Goal: Information Seeking & Learning: Learn about a topic

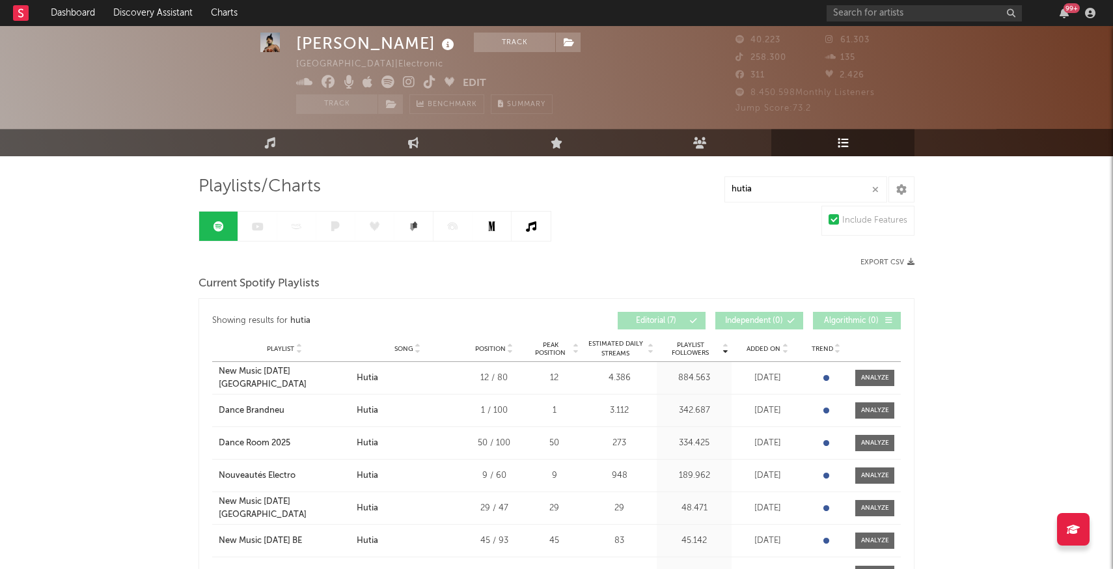
scroll to position [21, 0]
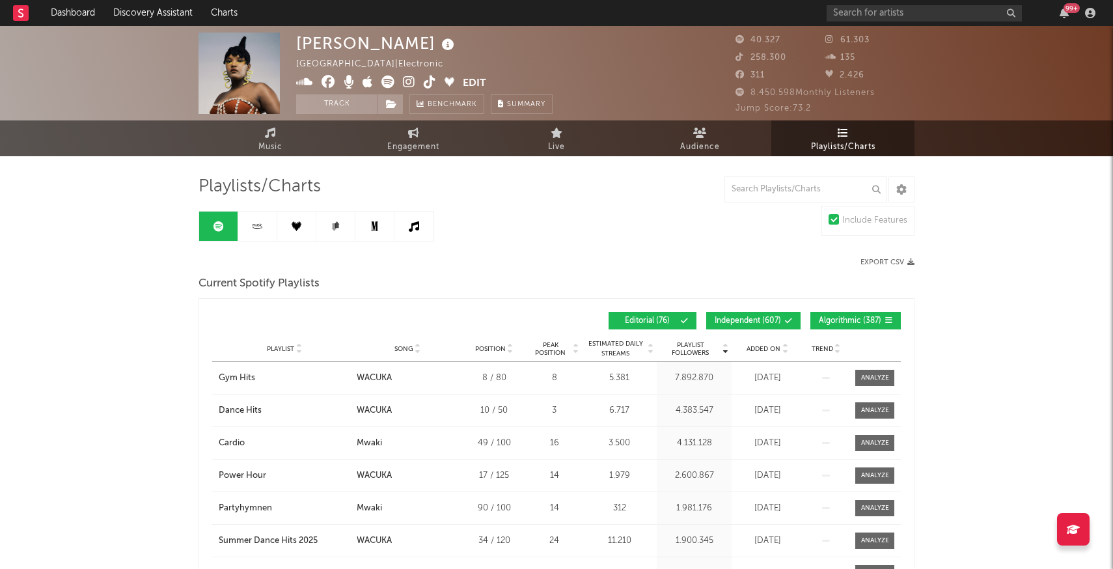
click at [761, 193] on input "text" at bounding box center [805, 189] width 163 height 26
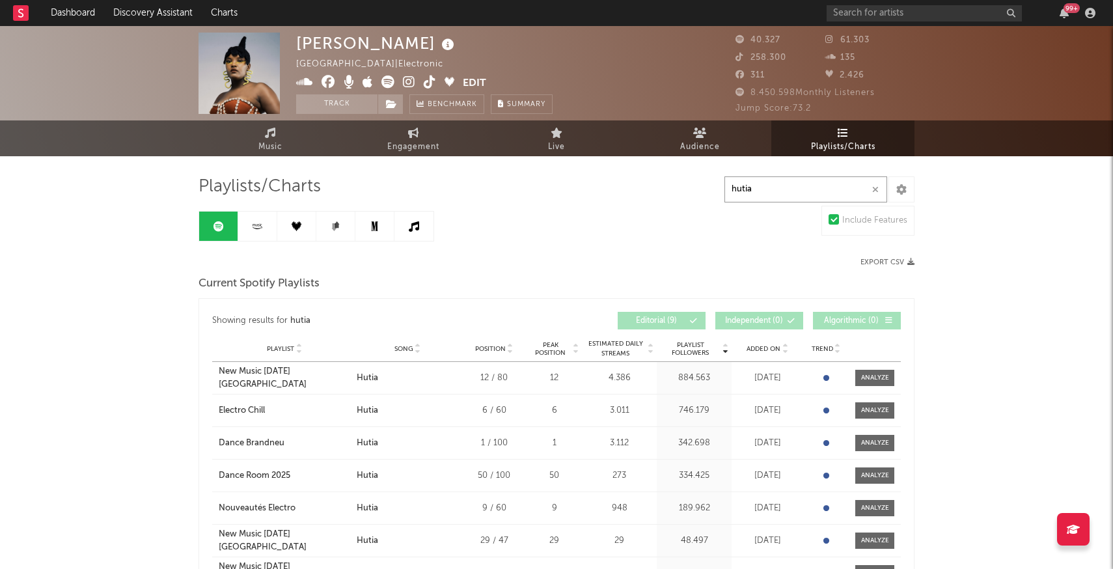
type input "hutia"
click at [257, 226] on icon at bounding box center [257, 226] width 15 height 10
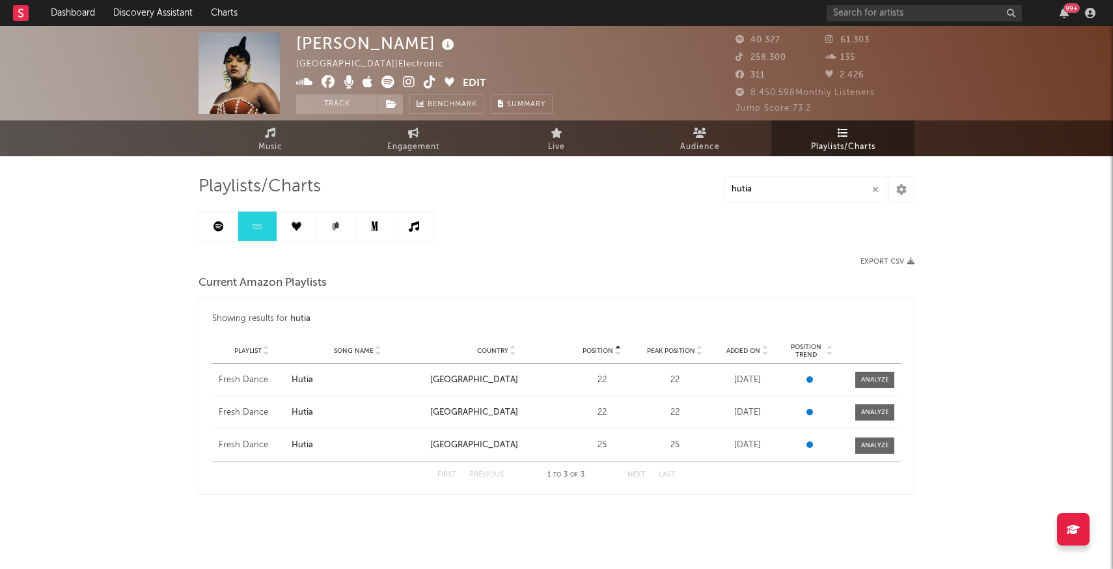
click at [292, 229] on icon at bounding box center [296, 226] width 10 height 10
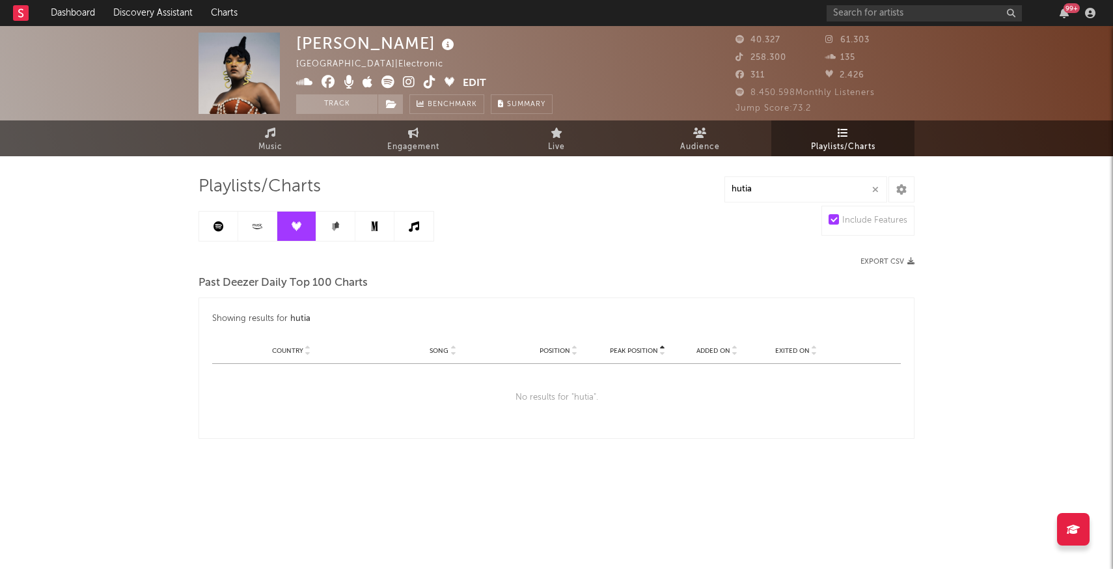
click at [247, 250] on div "Playlists/Charts hutia Include Features Export CSV Past Deezer Daily Top 100 Ch…" at bounding box center [556, 307] width 716 height 263
click at [255, 223] on icon at bounding box center [257, 226] width 15 height 10
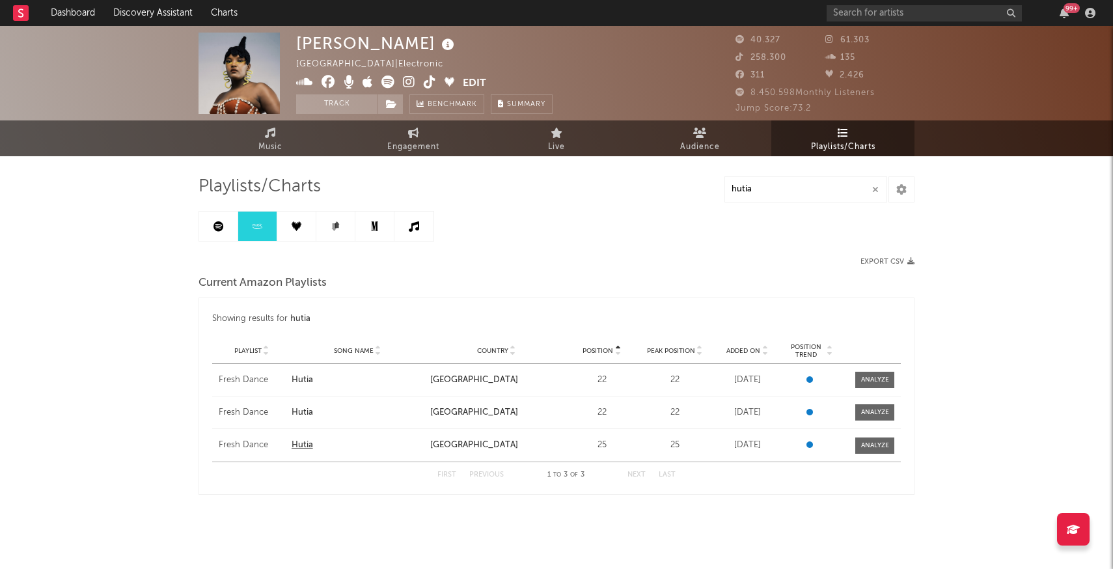
click at [299, 442] on div "Hutia" at bounding box center [357, 445] width 132 height 13
click at [299, 222] on icon at bounding box center [296, 226] width 10 height 10
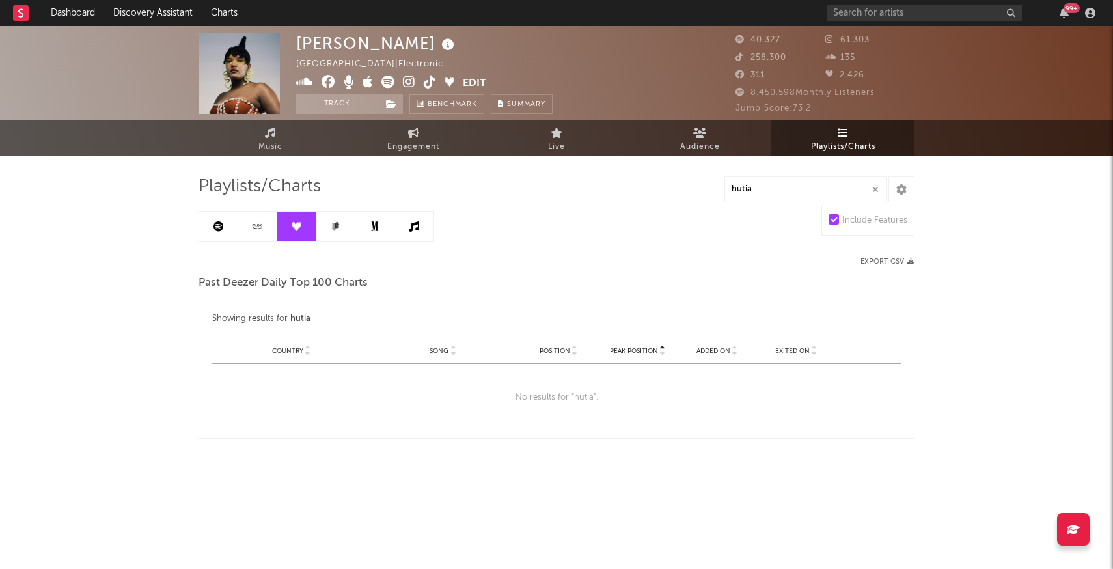
click at [329, 226] on link at bounding box center [335, 225] width 39 height 29
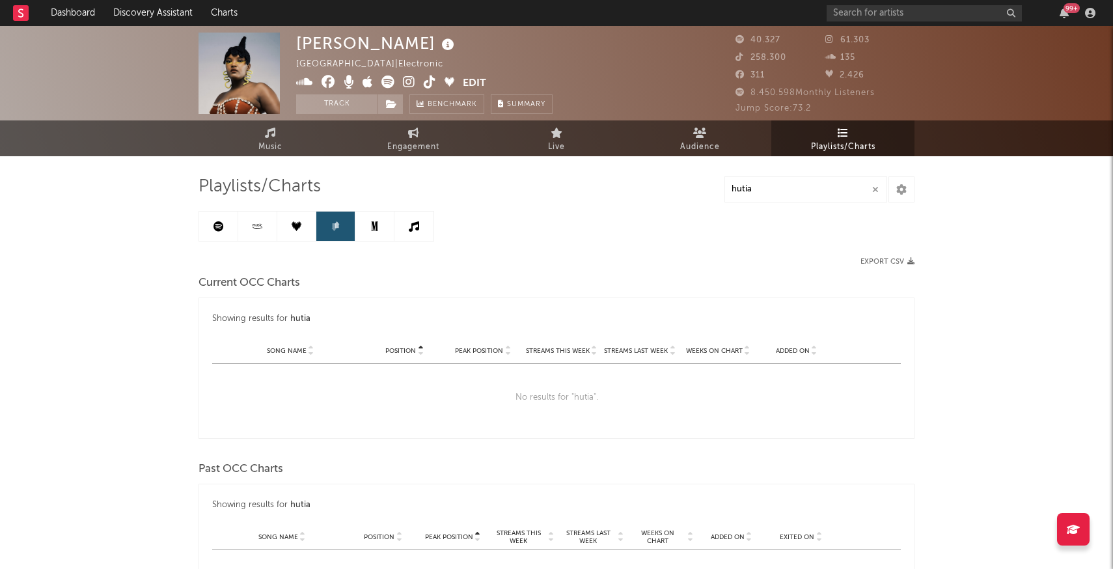
click at [400, 216] on link at bounding box center [413, 225] width 39 height 29
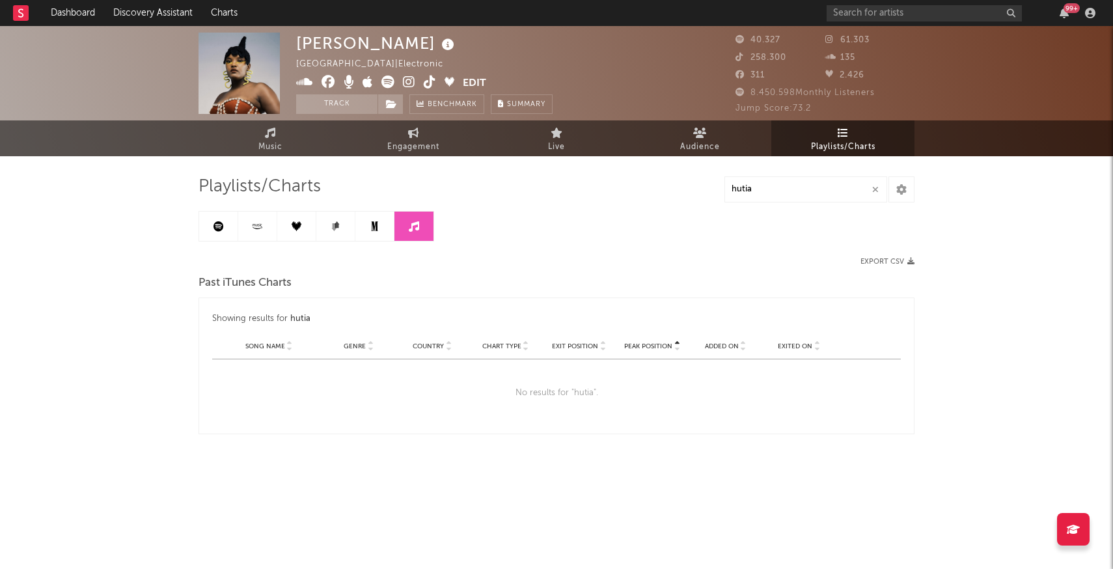
click at [369, 221] on link at bounding box center [374, 225] width 39 height 29
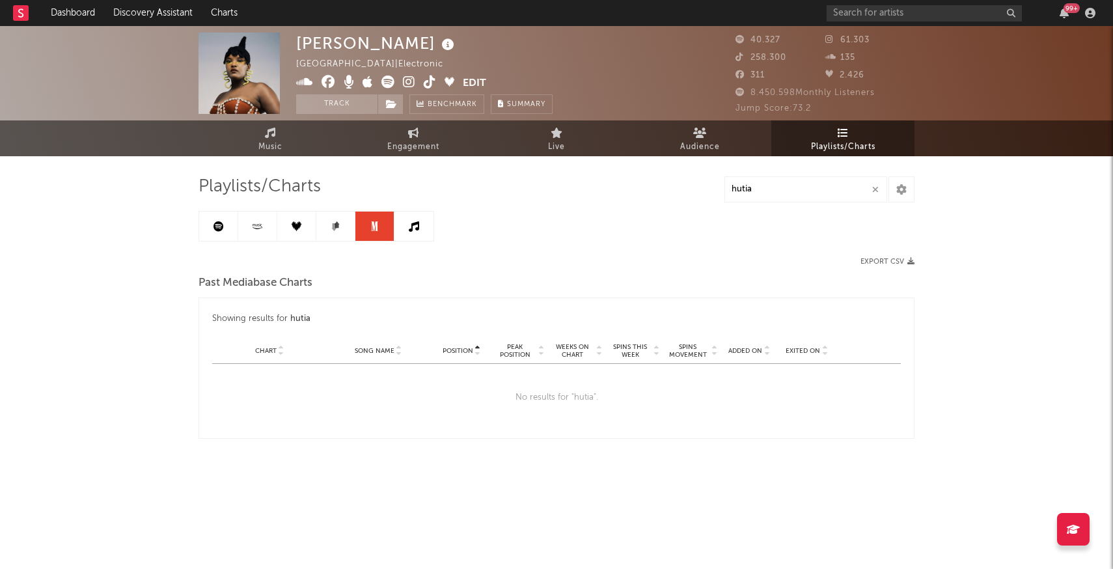
click at [211, 234] on link at bounding box center [218, 225] width 39 height 29
